Goal: Task Accomplishment & Management: Manage account settings

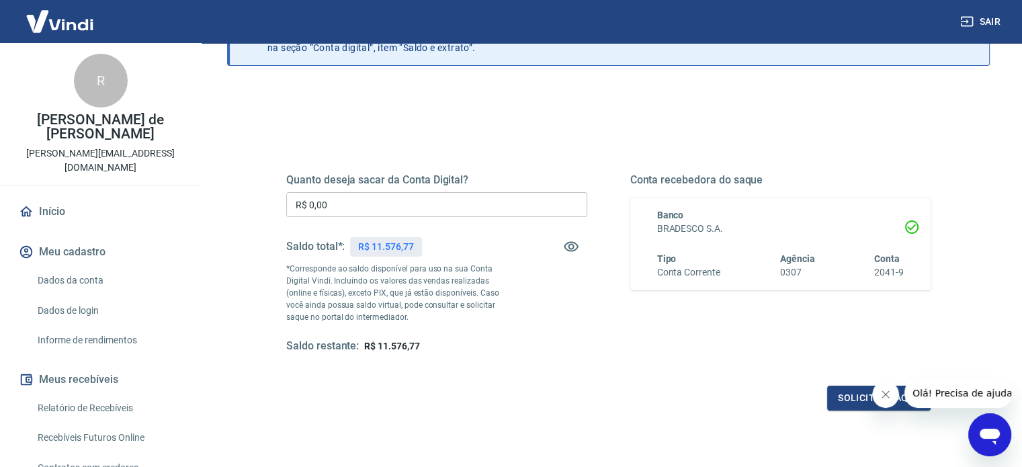
scroll to position [67, 0]
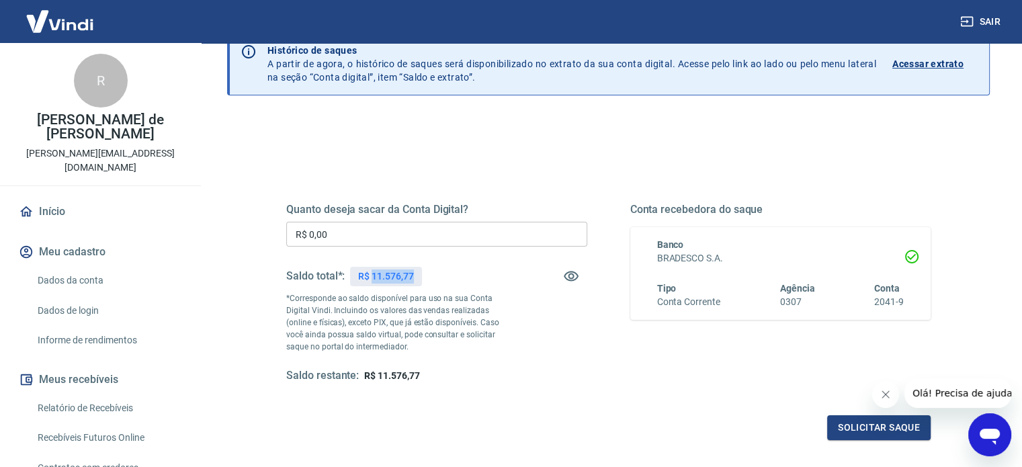
drag, startPoint x: 374, startPoint y: 276, endPoint x: 417, endPoint y: 273, distance: 43.1
click at [417, 273] on div "R$ 11.576,77" at bounding box center [385, 276] width 71 height 19
click at [496, 287] on div "Saldo total*: R$ 11.576,77" at bounding box center [436, 276] width 301 height 32
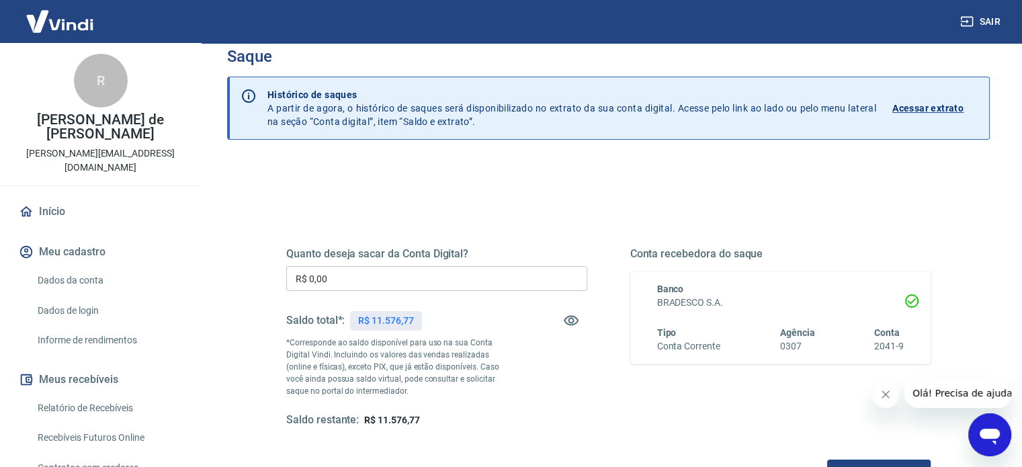
scroll to position [0, 0]
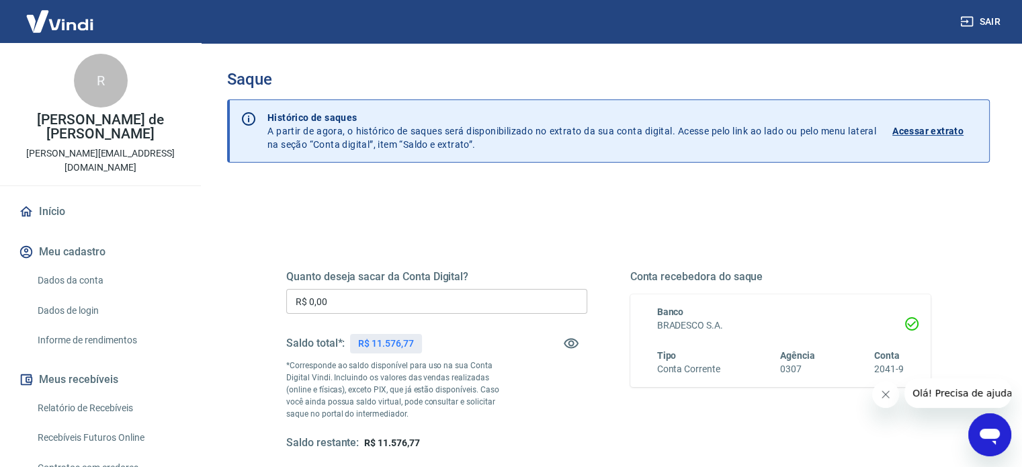
click at [335, 301] on input "R$ 0,00" at bounding box center [436, 301] width 301 height 25
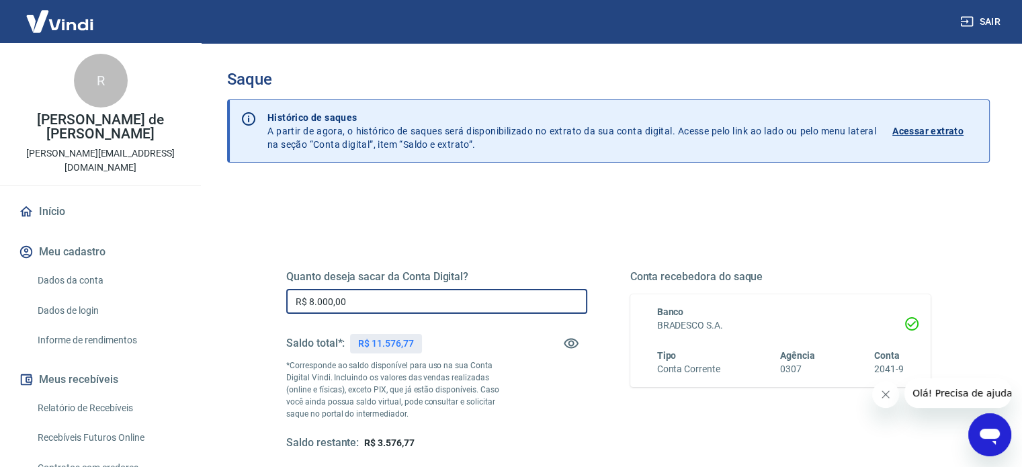
drag, startPoint x: 368, startPoint y: 302, endPoint x: 268, endPoint y: 300, distance: 100.8
click at [268, 300] on div "Quanto deseja sacar da Conta Digital? R$ 8.000,00 ​ Saldo total*: R$ 11.576,77 …" at bounding box center [608, 367] width 709 height 313
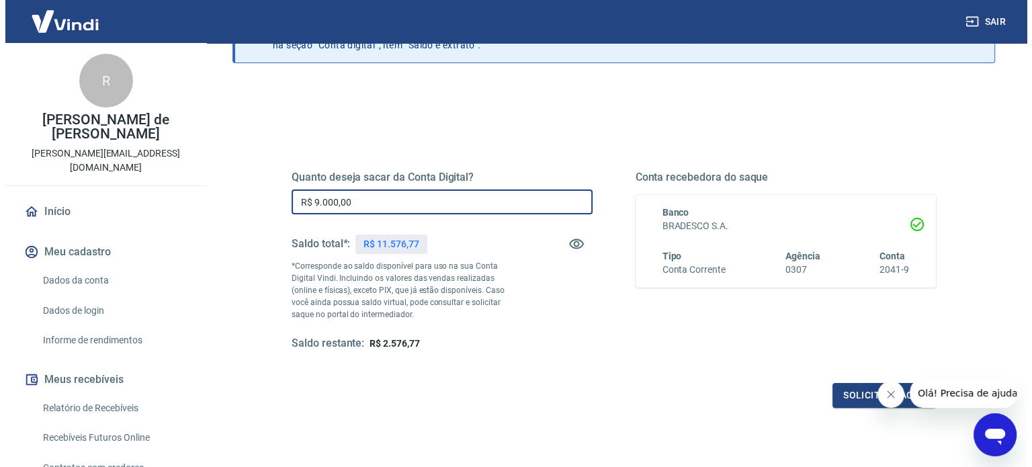
scroll to position [196, 0]
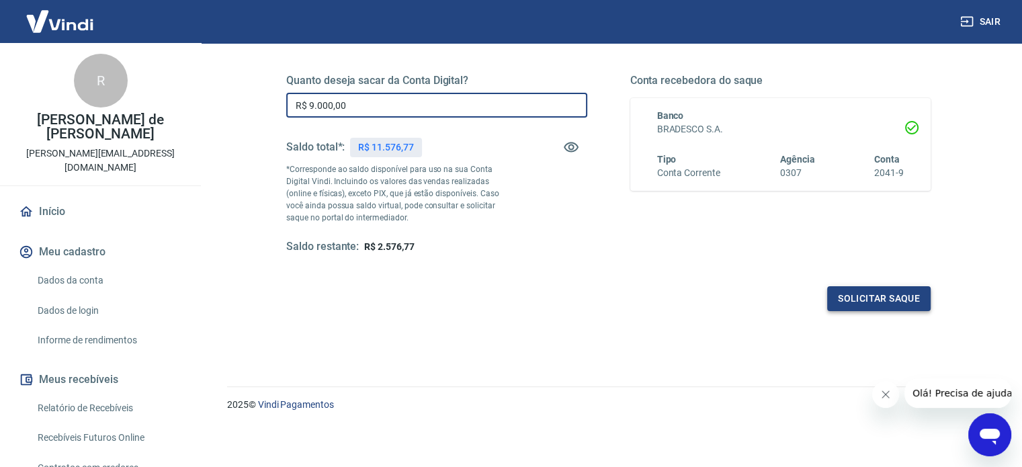
type input "R$ 9.000,00"
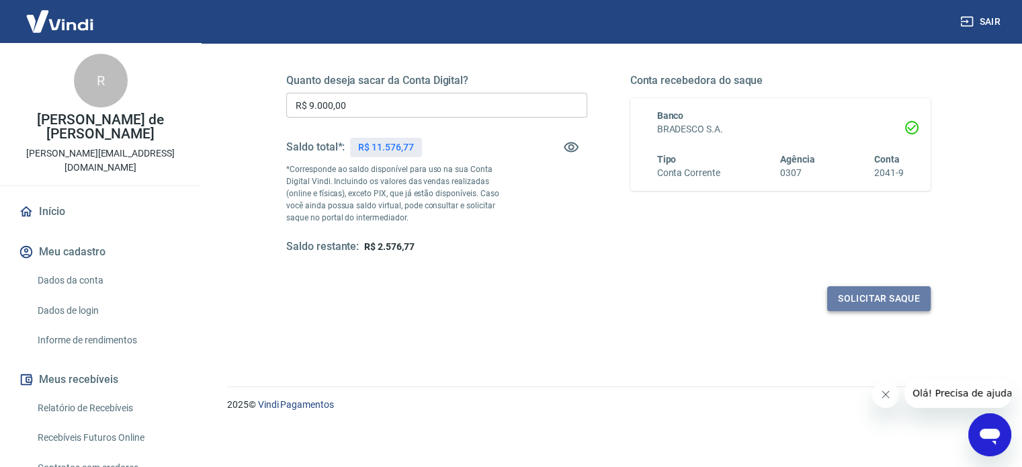
click at [872, 297] on button "Solicitar saque" at bounding box center [879, 298] width 104 height 25
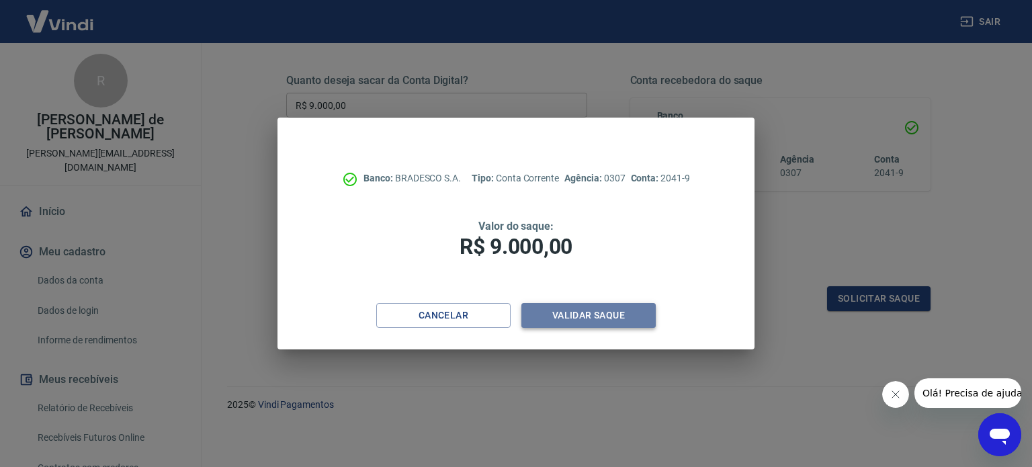
click at [609, 313] on button "Validar saque" at bounding box center [589, 315] width 134 height 25
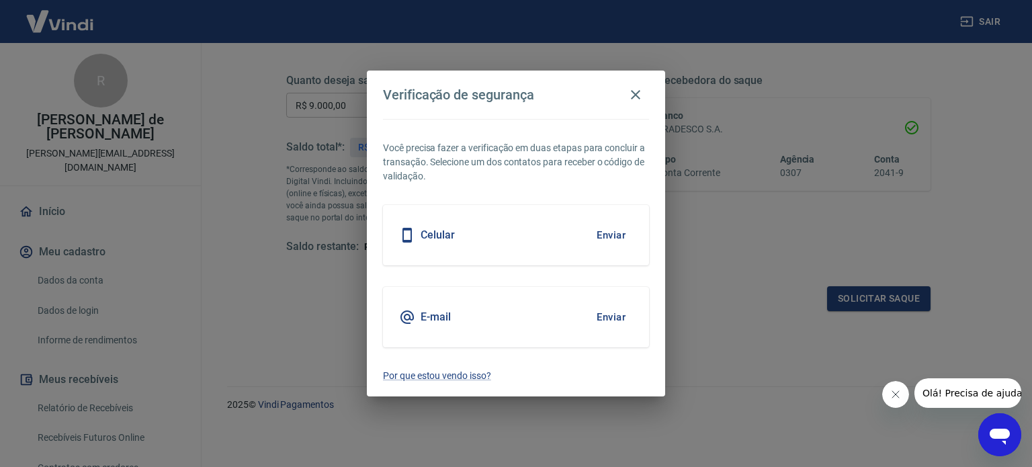
click at [613, 231] on button "Enviar" at bounding box center [611, 235] width 44 height 28
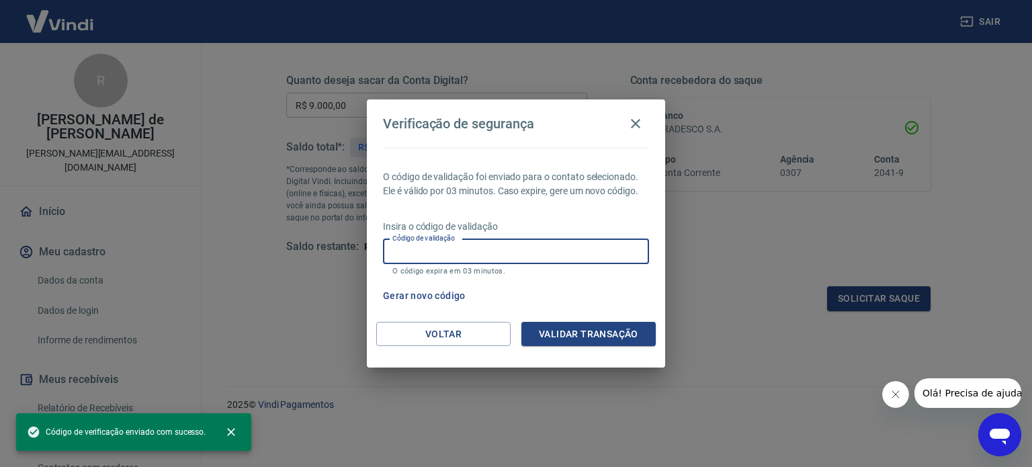
click at [460, 250] on input "Código de validação" at bounding box center [516, 251] width 266 height 25
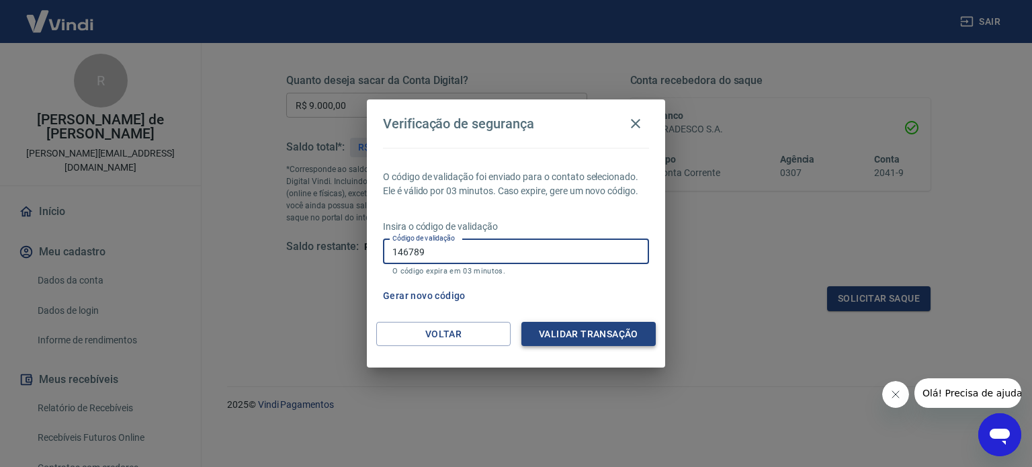
type input "146789"
click at [614, 337] on button "Validar transação" at bounding box center [589, 334] width 134 height 25
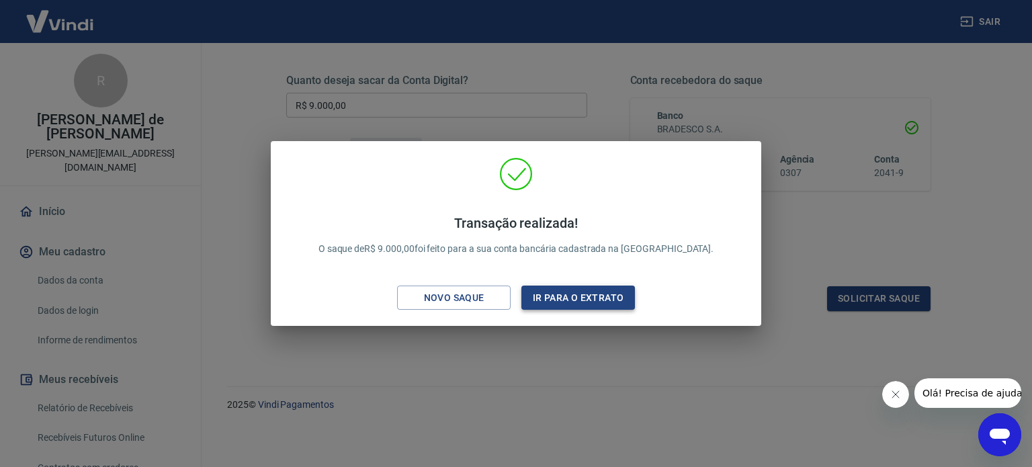
click at [567, 295] on button "Ir para o extrato" at bounding box center [579, 298] width 114 height 25
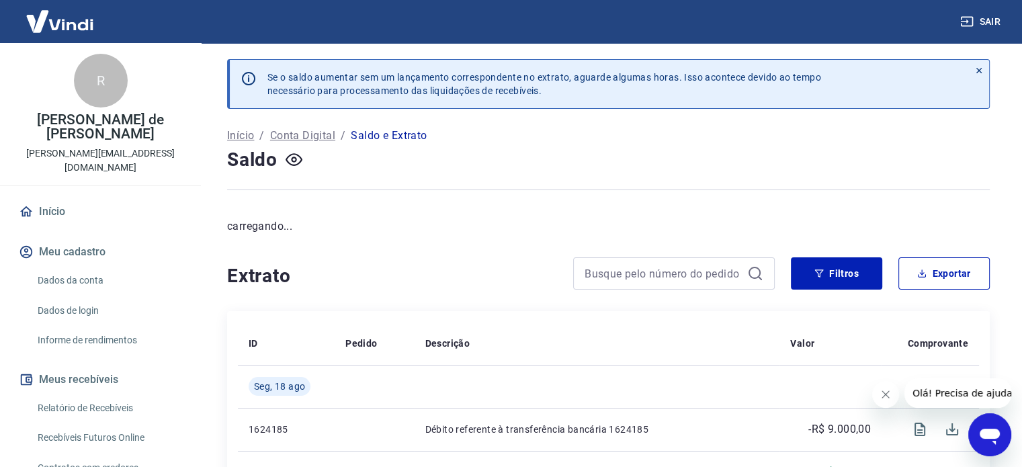
click at [73, 197] on link "Início" at bounding box center [100, 212] width 169 height 30
